Goal: Navigation & Orientation: Find specific page/section

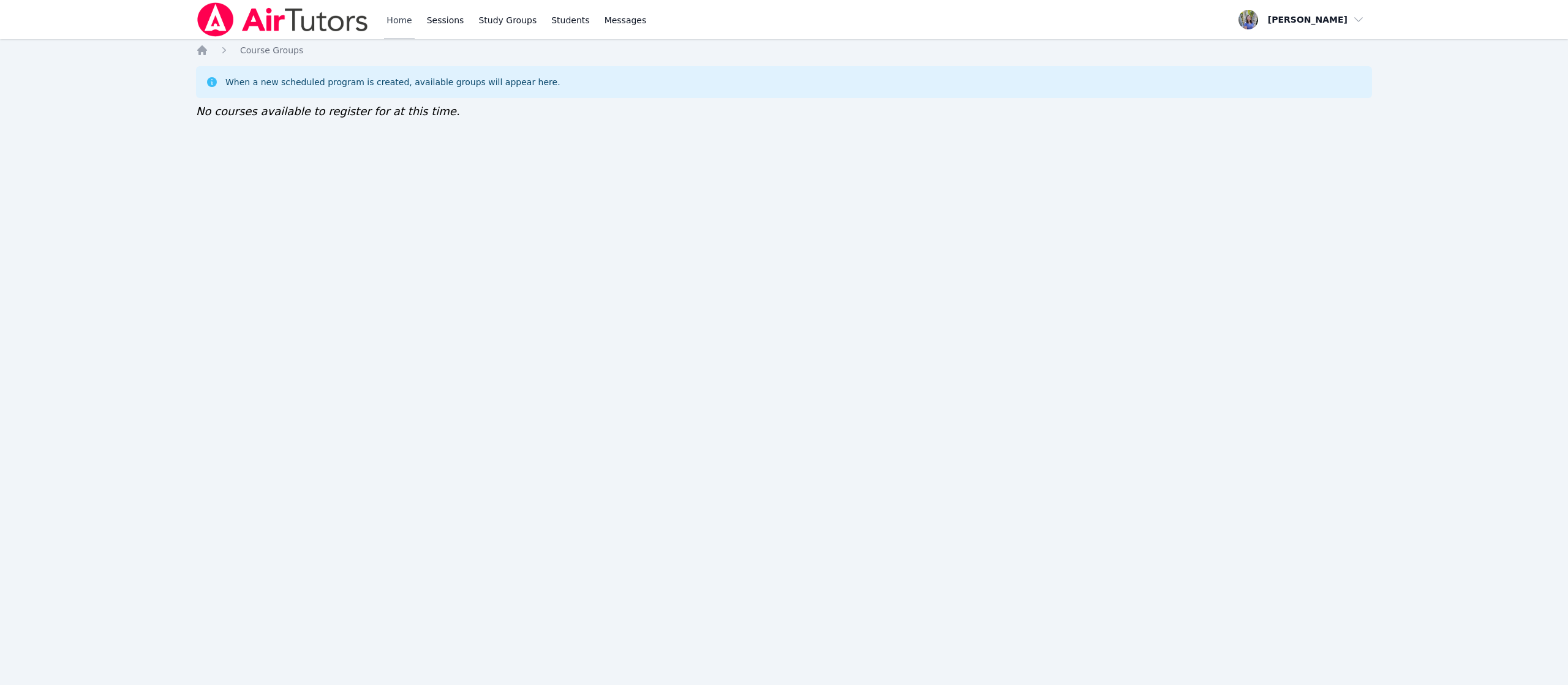
click at [405, 26] on link "Home" at bounding box center [399, 20] width 30 height 39
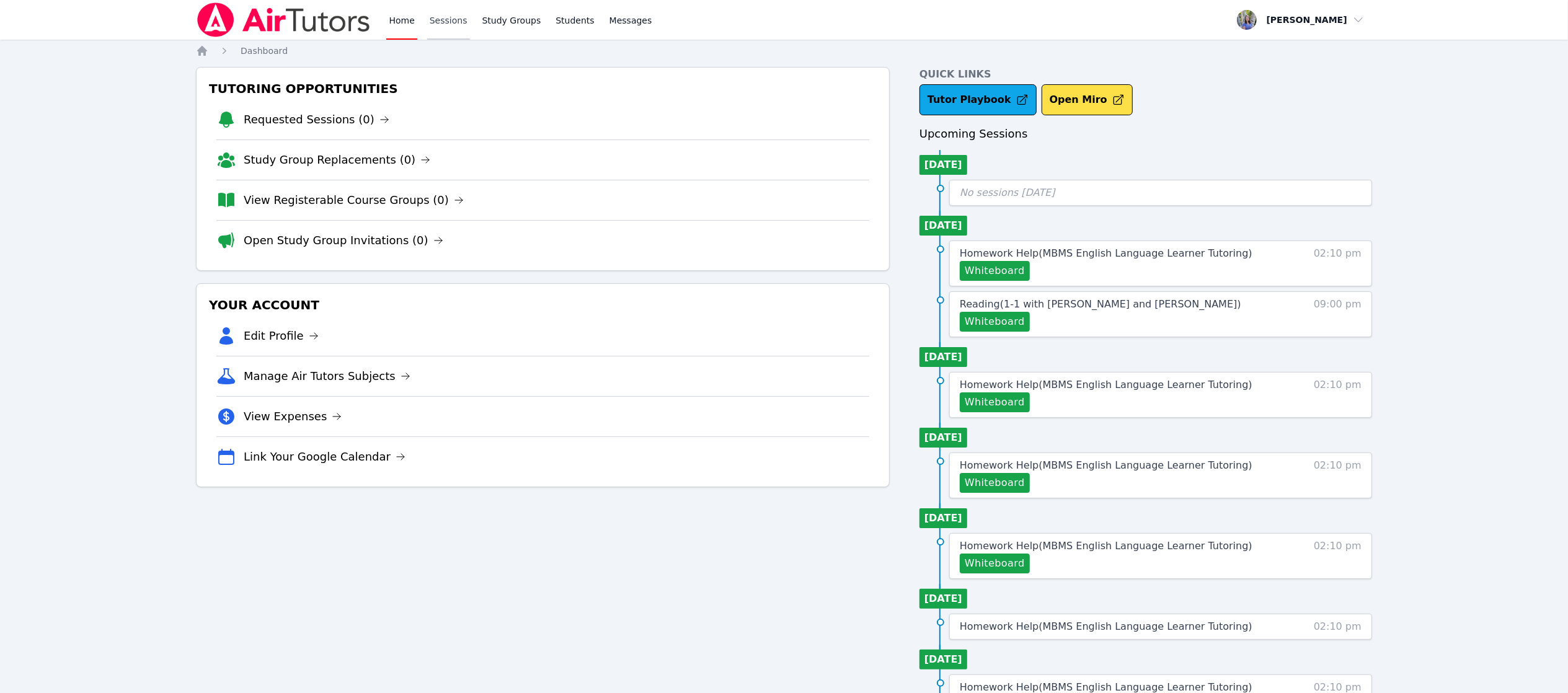
click at [441, 18] on link "Sessions" at bounding box center [448, 20] width 43 height 40
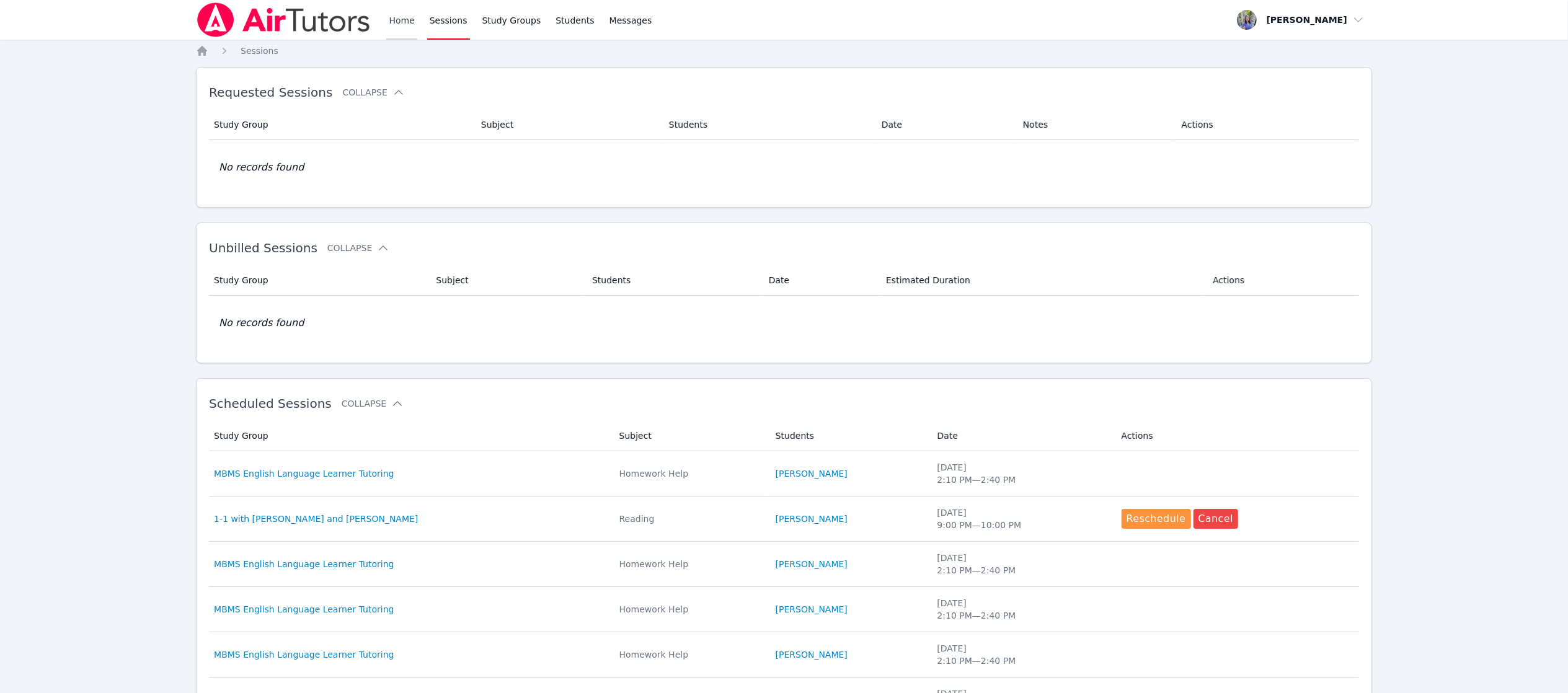
click at [412, 18] on link "Home" at bounding box center [401, 20] width 30 height 40
